Goal: Find specific page/section: Find specific page/section

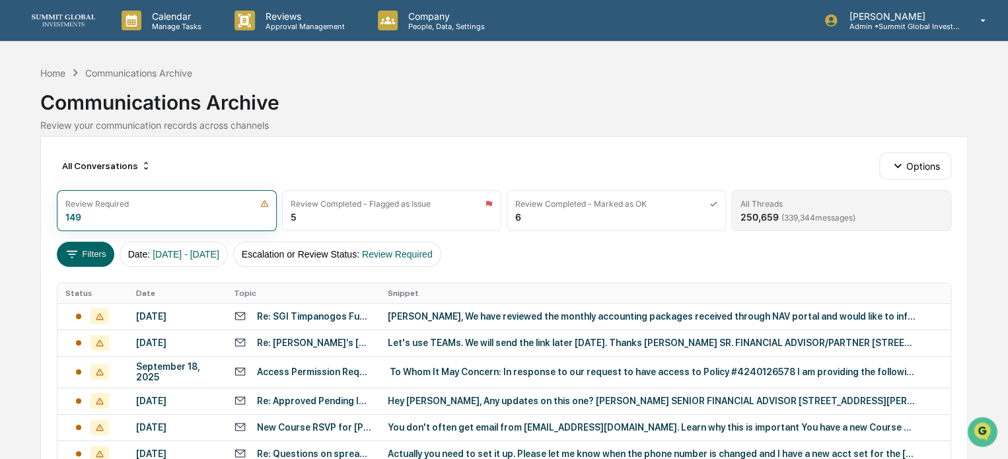
click at [770, 211] on div "250,659 ( 339,344 messages)" at bounding box center [797, 216] width 115 height 11
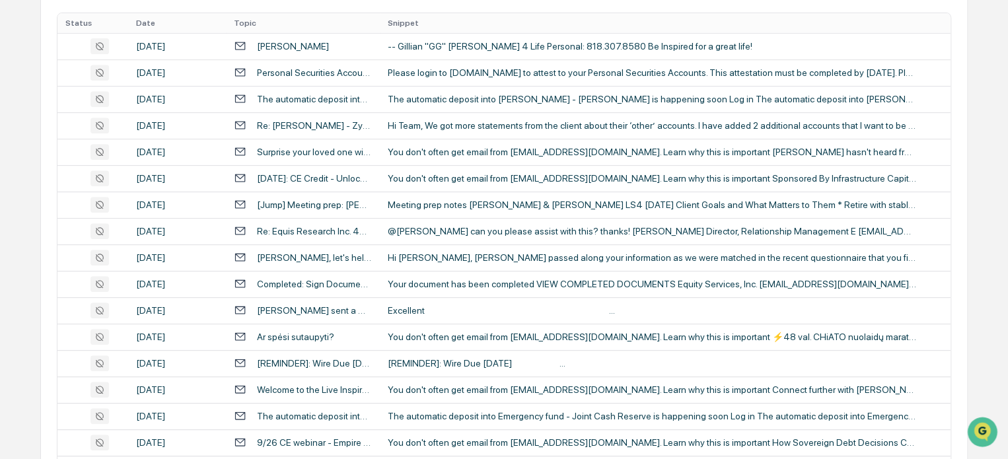
scroll to position [579, 0]
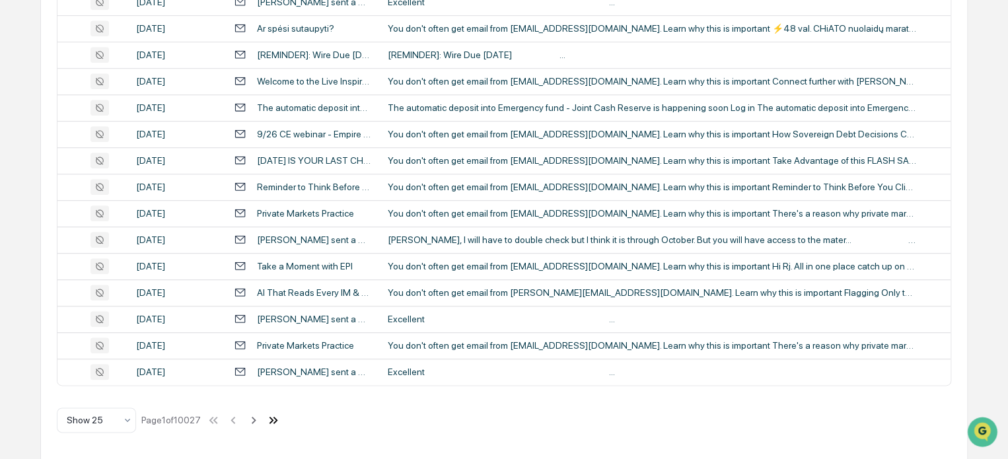
click at [274, 418] on icon at bounding box center [272, 419] width 5 height 7
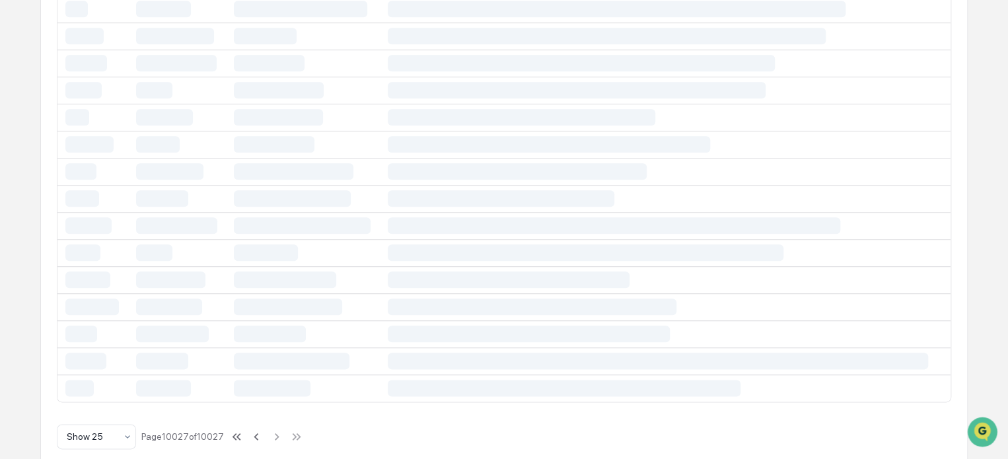
scroll to position [156, 0]
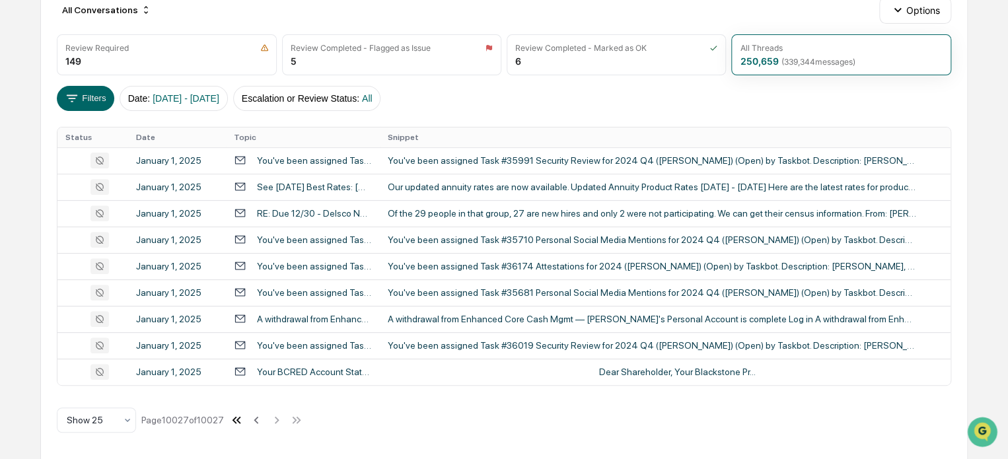
click at [238, 421] on icon at bounding box center [236, 420] width 15 height 15
